Goal: Find specific page/section: Find specific page/section

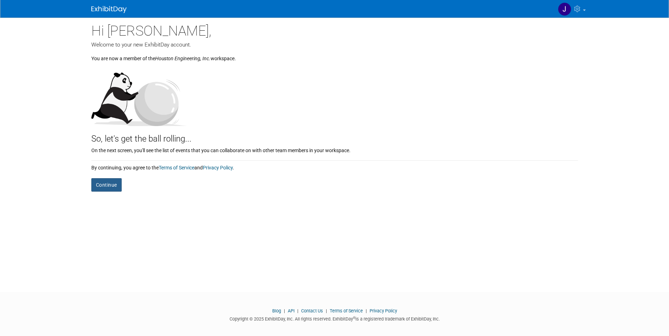
click at [99, 182] on button "Continue" at bounding box center [106, 184] width 30 height 13
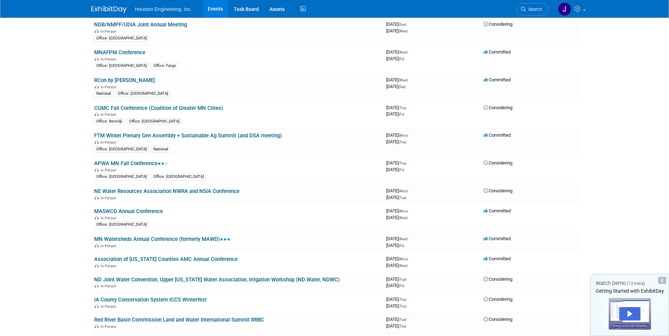
scroll to position [1304, 0]
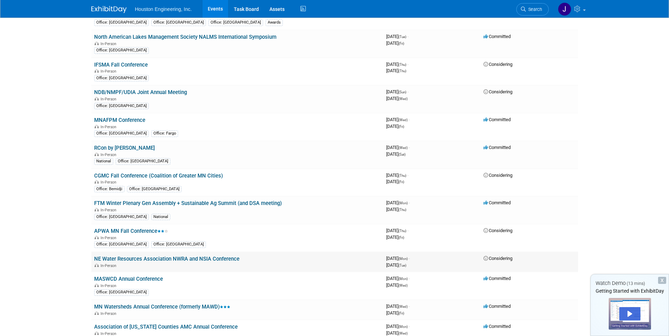
click at [289, 261] on td "NE Water Resources Association NWRA and NSIA Conference In-Person" at bounding box center [237, 262] width 292 height 20
click at [230, 258] on link "NE Water Resources Association NWRA and NSIA Conference" at bounding box center [166, 259] width 145 height 6
